Goal: Information Seeking & Learning: Learn about a topic

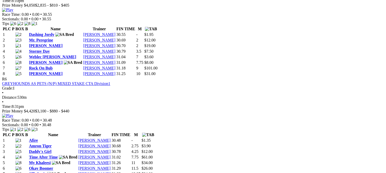
scroll to position [671, 0]
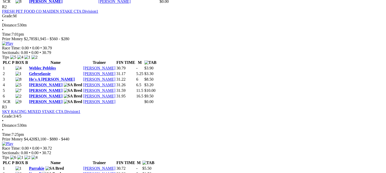
scroll to position [359, 0]
